Goal: Transaction & Acquisition: Book appointment/travel/reservation

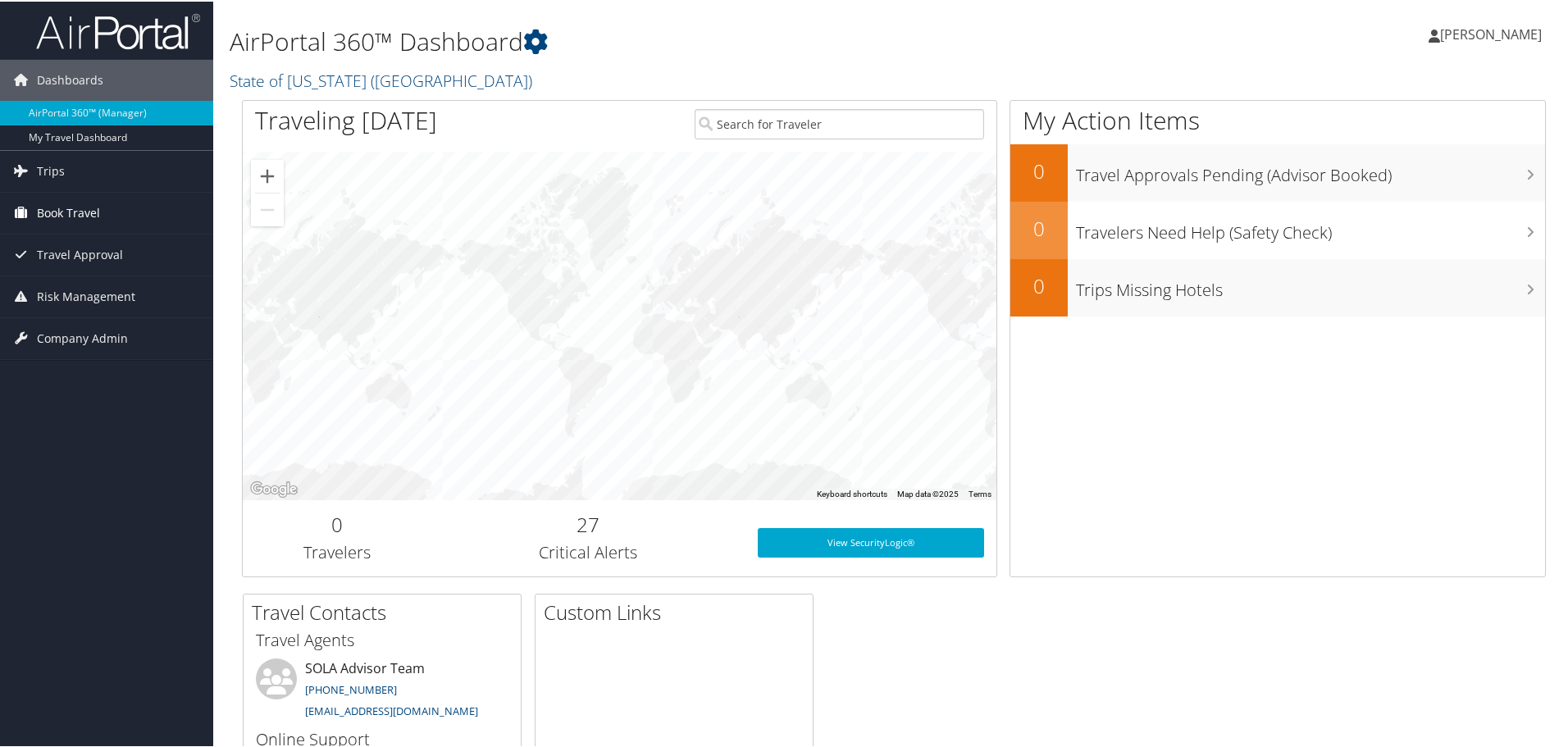
click at [80, 218] on span "Book Travel" at bounding box center [68, 211] width 63 height 41
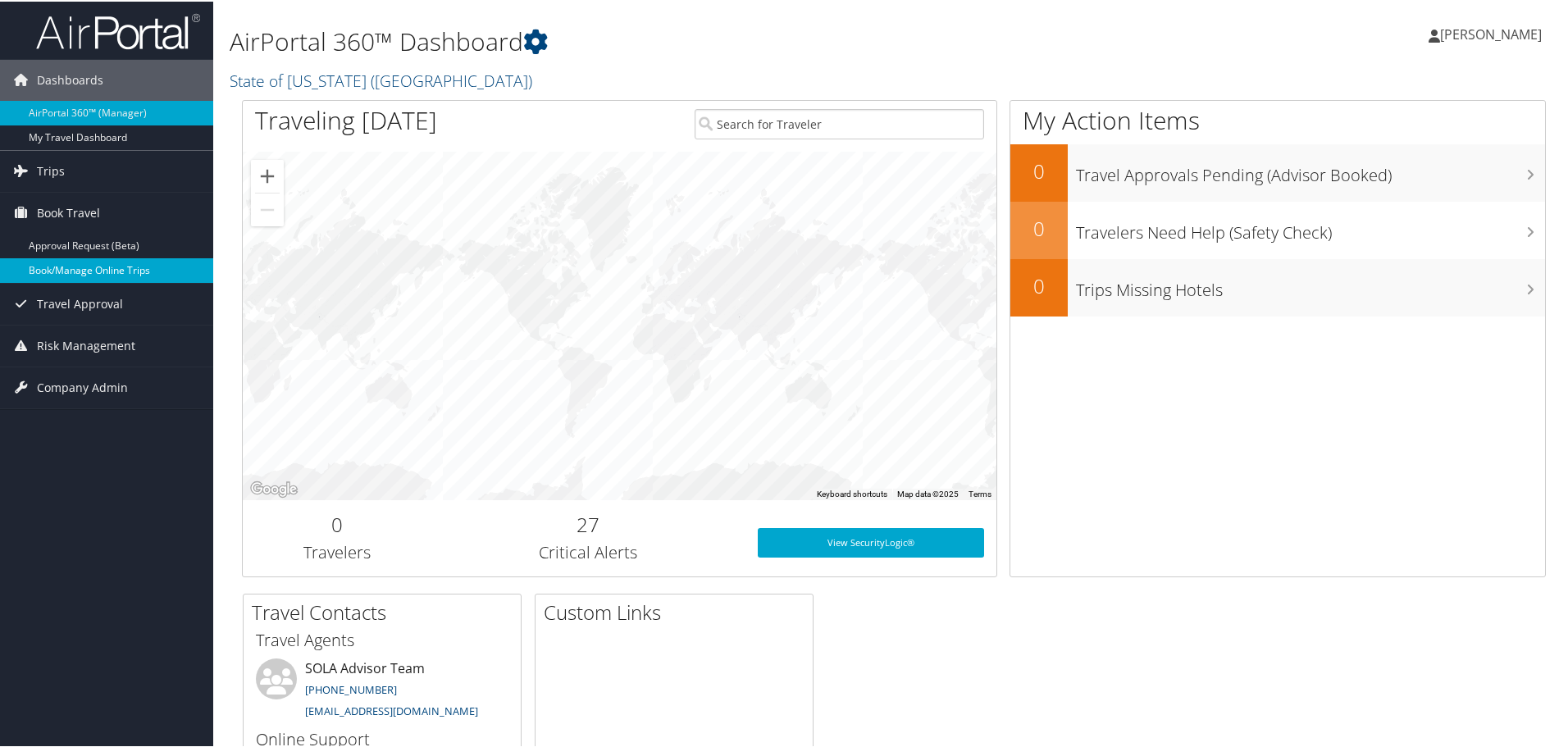
click at [103, 271] on link "Book/Manage Online Trips" at bounding box center [106, 269] width 213 height 25
